Goal: Navigation & Orientation: Find specific page/section

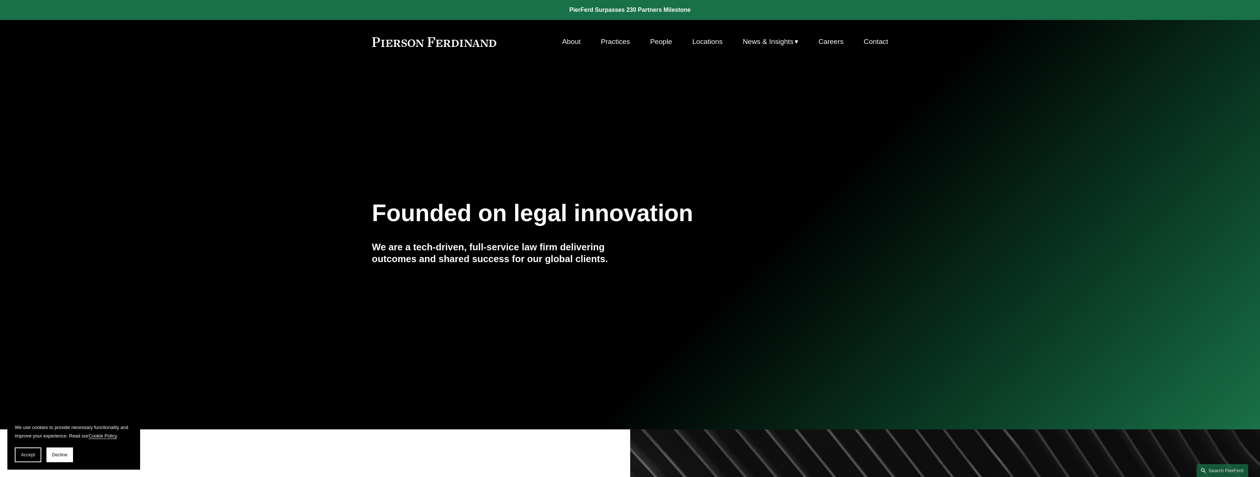
click at [656, 42] on link "People" at bounding box center [661, 42] width 22 height 14
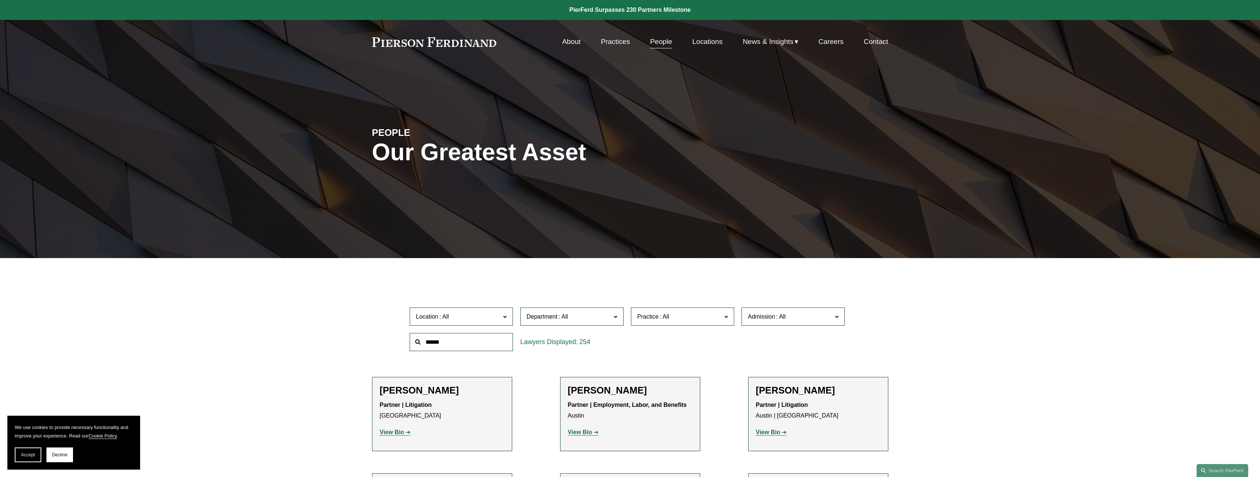
click at [657, 43] on link "People" at bounding box center [661, 42] width 22 height 14
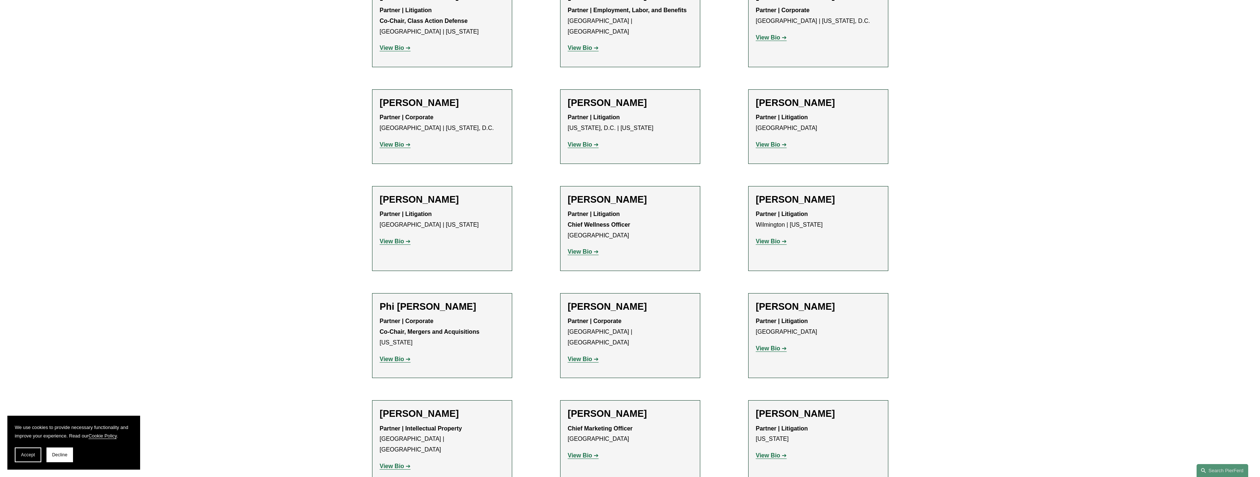
scroll to position [5939, 0]
